Goal: Transaction & Acquisition: Obtain resource

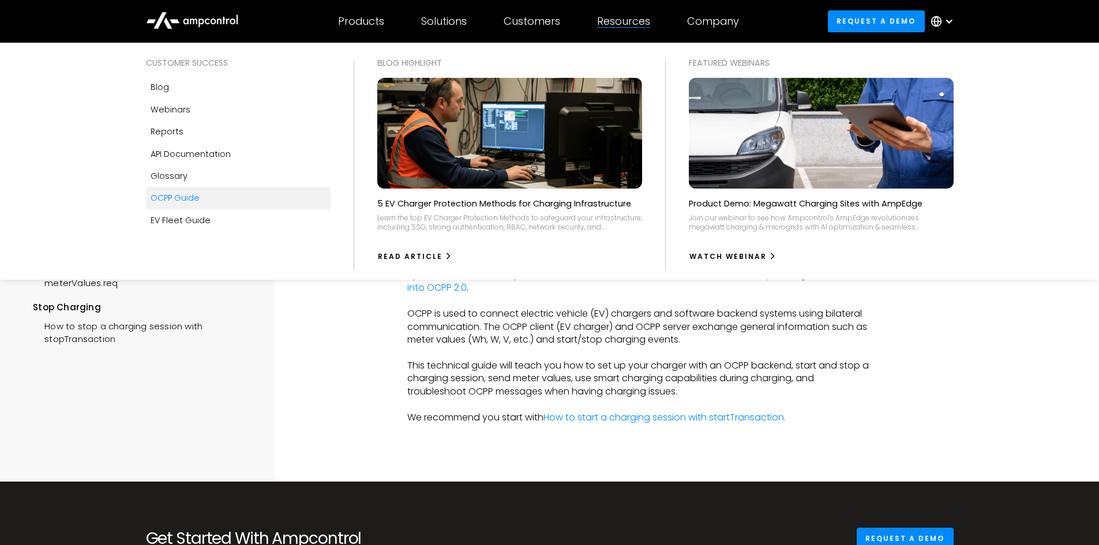
click at [642, 24] on div "Resources" at bounding box center [623, 21] width 53 height 13
click at [623, 20] on div "Resources" at bounding box center [623, 21] width 53 height 13
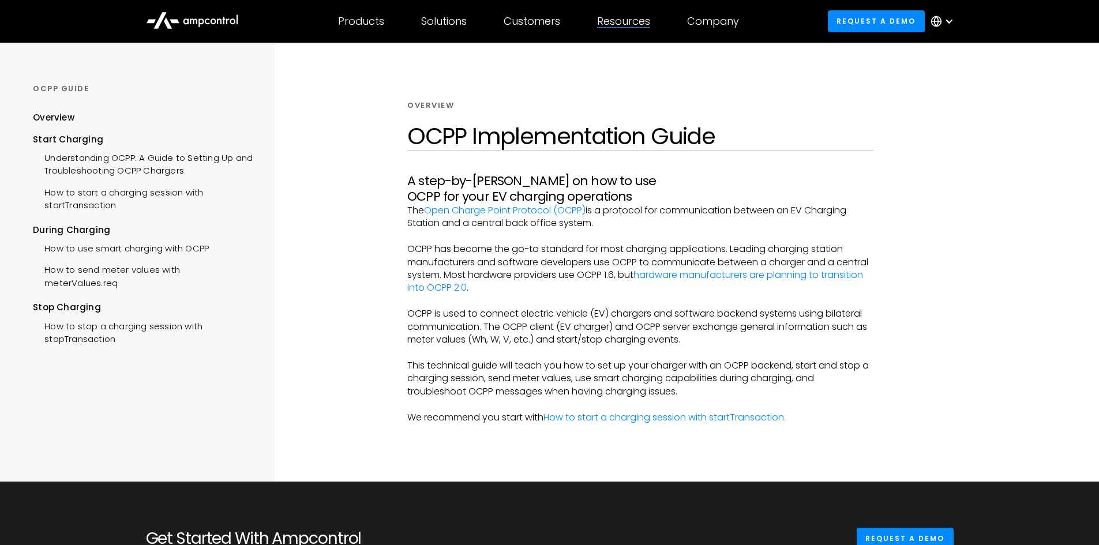
click at [623, 20] on div "Resources" at bounding box center [623, 21] width 53 height 13
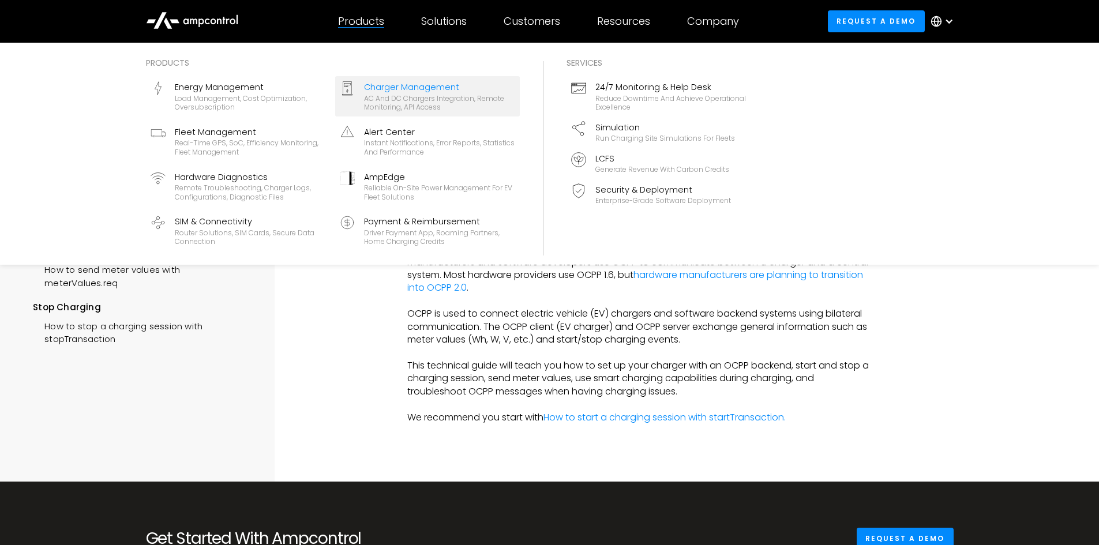
click at [430, 90] on div "Charger Management" at bounding box center [439, 87] width 151 height 13
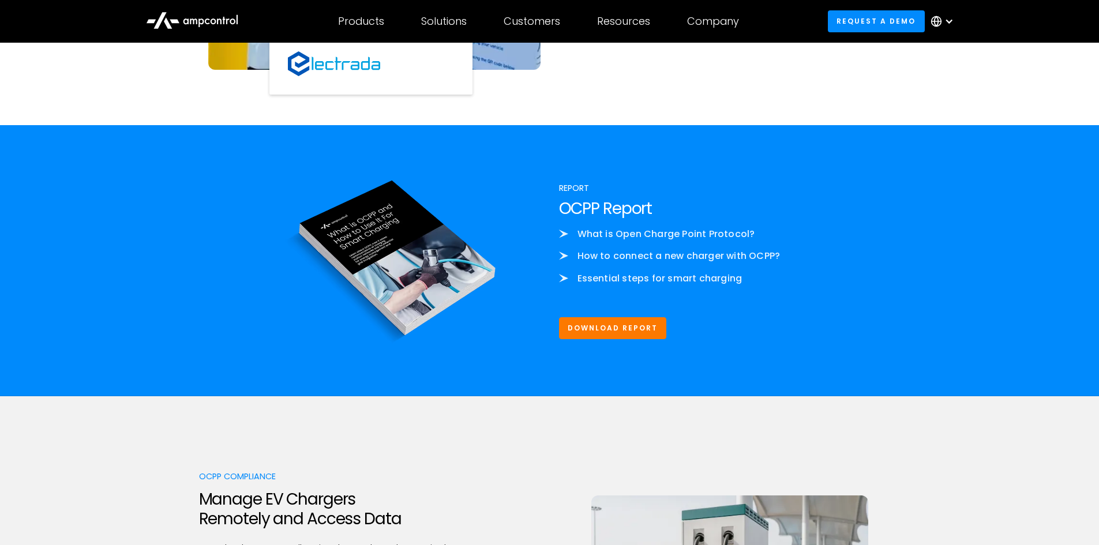
scroll to position [1326, 0]
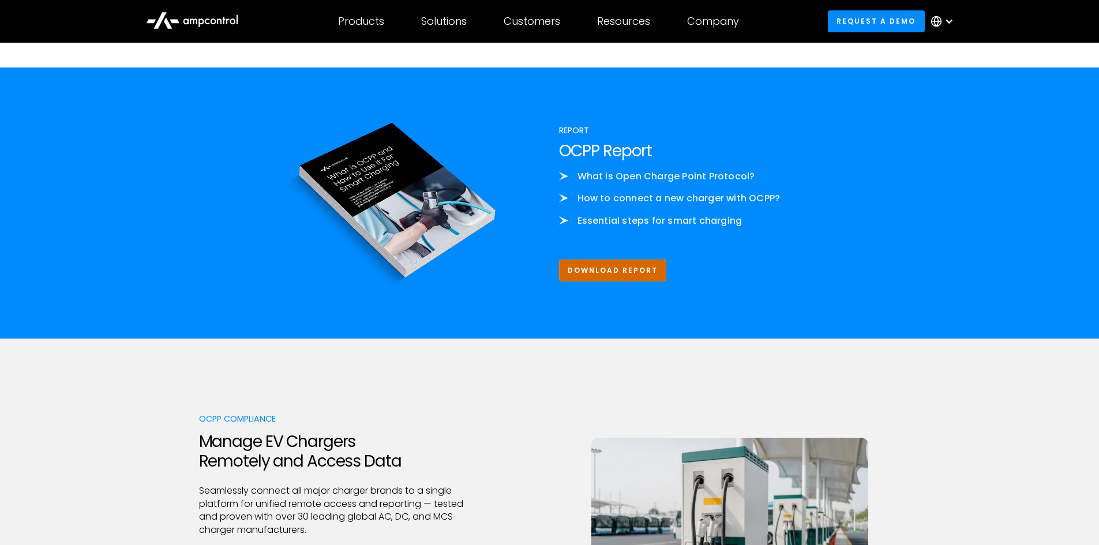
click at [616, 270] on link "Download Report" at bounding box center [613, 270] width 108 height 21
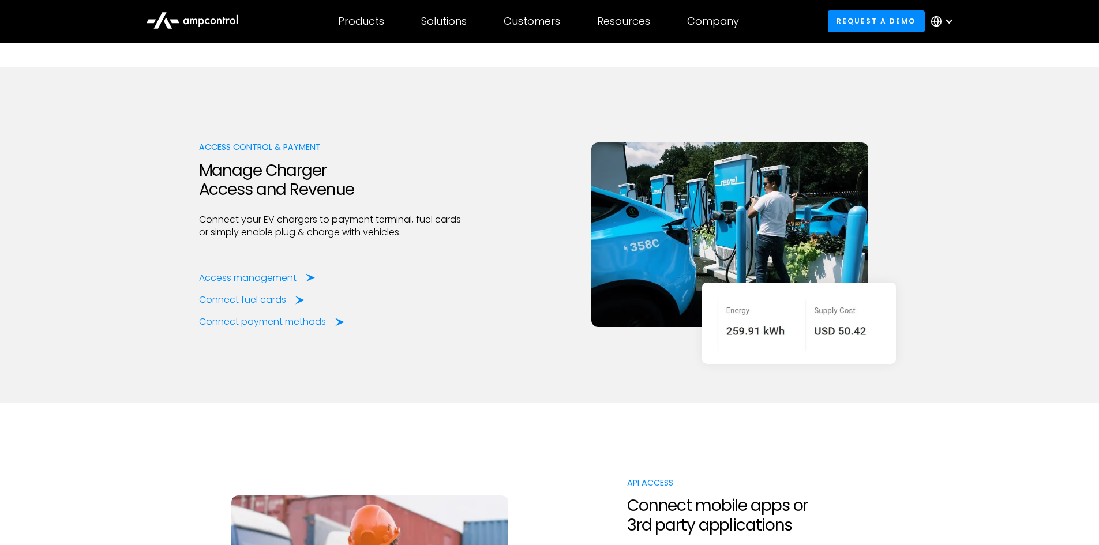
scroll to position [2364, 0]
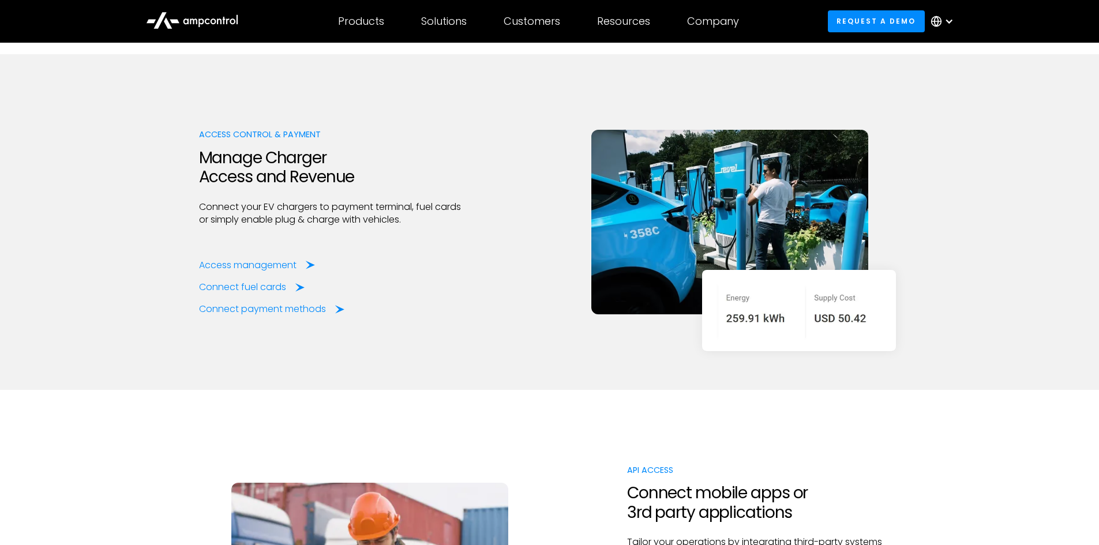
click at [675, 227] on img at bounding box center [729, 222] width 277 height 185
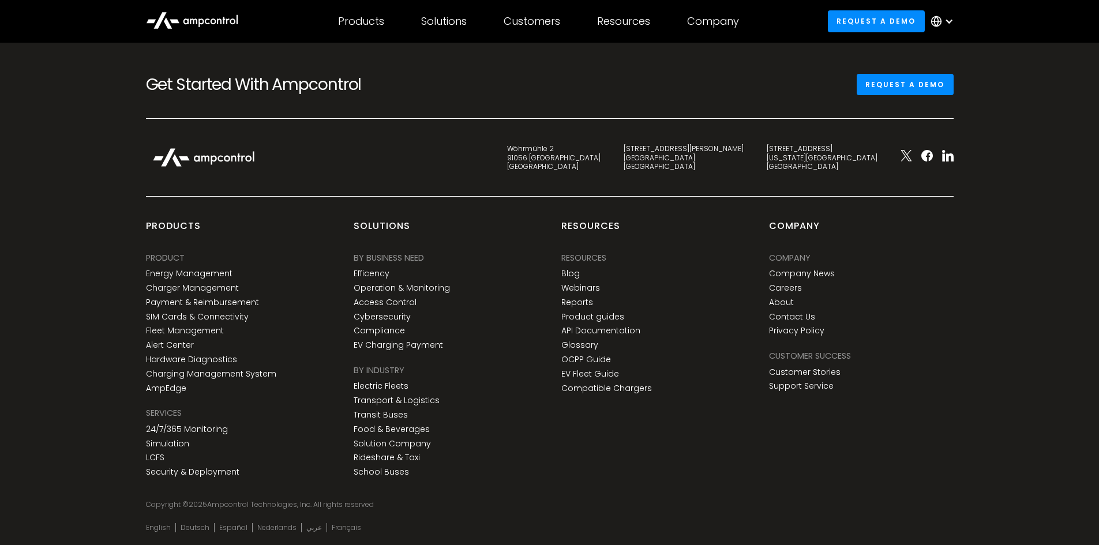
scroll to position [4325, 0]
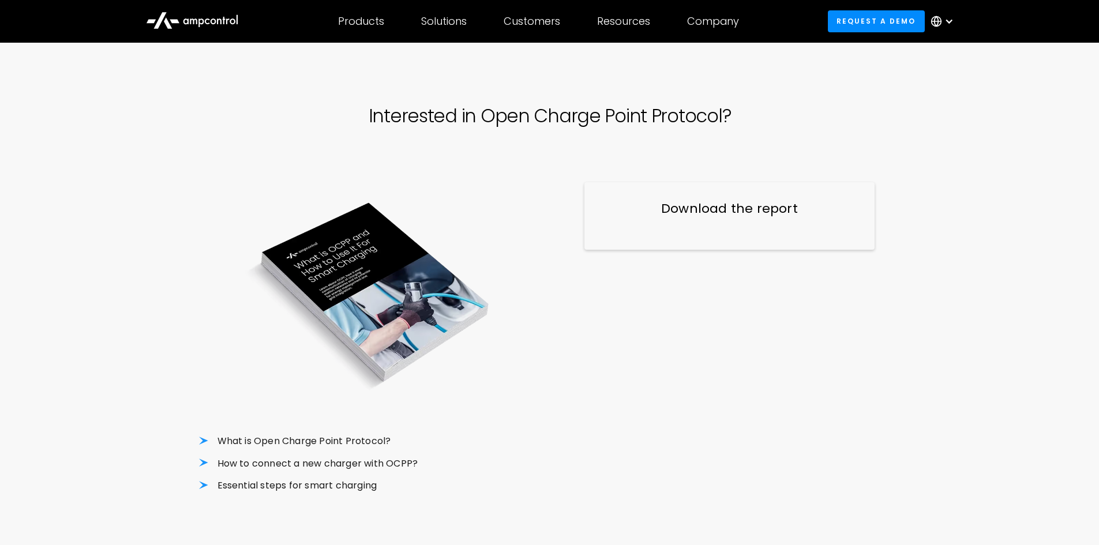
scroll to position [13, 0]
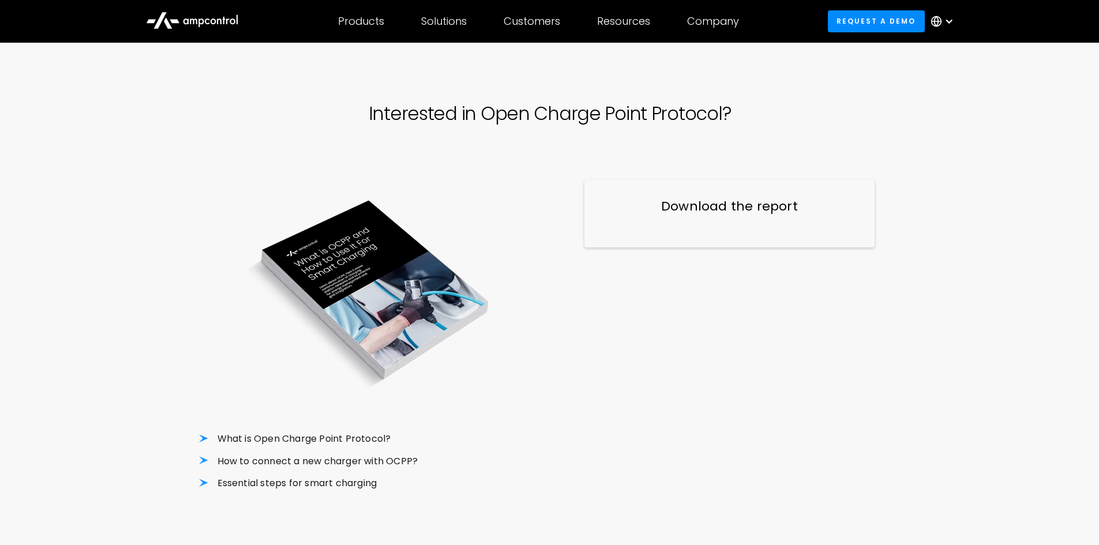
click at [725, 208] on h3 "Download the report" at bounding box center [729, 207] width 244 height 18
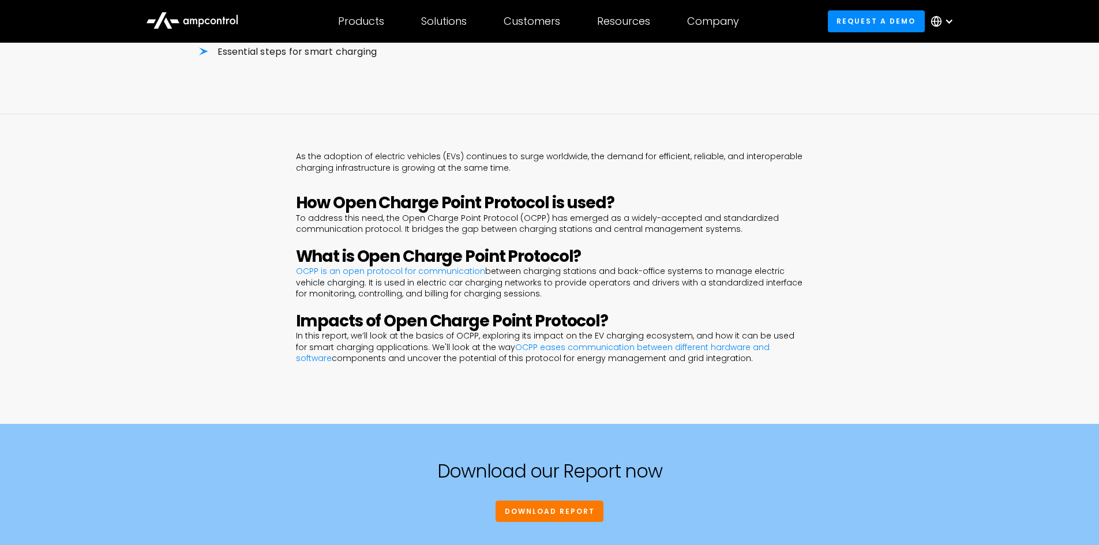
scroll to position [648, 0]
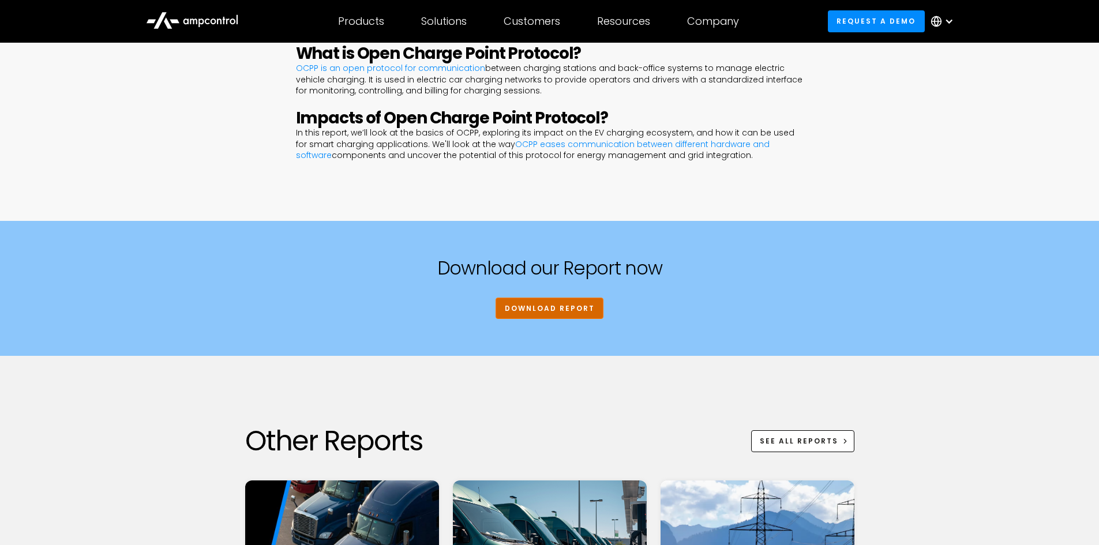
click at [559, 308] on link "DOWNLOAD REPORT" at bounding box center [549, 308] width 108 height 21
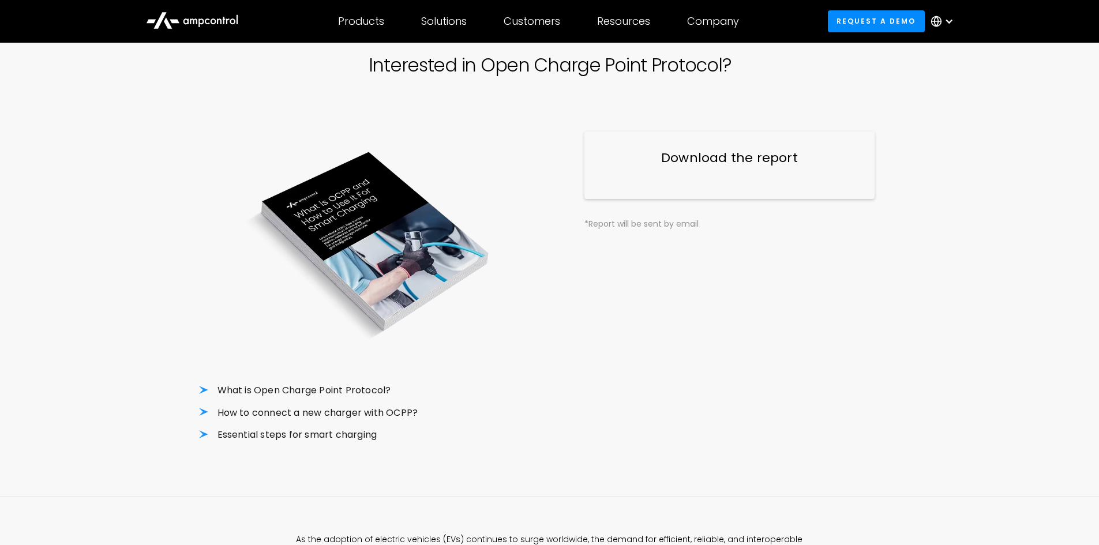
scroll to position [61, 0]
click at [648, 228] on div "*Report will be sent by email" at bounding box center [729, 224] width 290 height 13
click at [368, 247] on img at bounding box center [369, 244] width 341 height 225
click at [739, 161] on h3 "Download the report" at bounding box center [729, 159] width 244 height 18
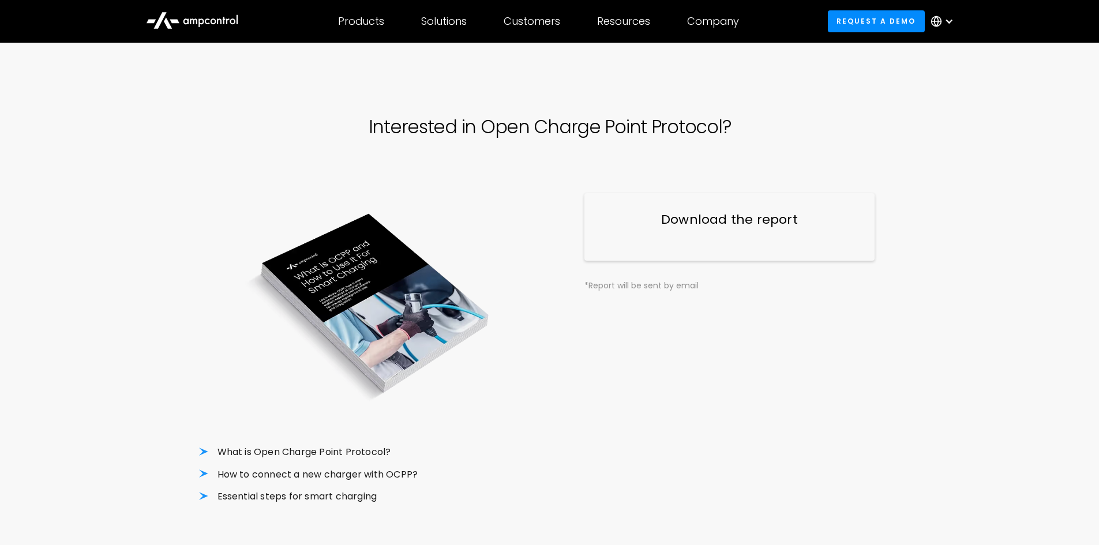
click at [326, 343] on img at bounding box center [369, 305] width 341 height 225
click at [435, 309] on img at bounding box center [369, 305] width 341 height 225
